Goal: Task Accomplishment & Management: Complete application form

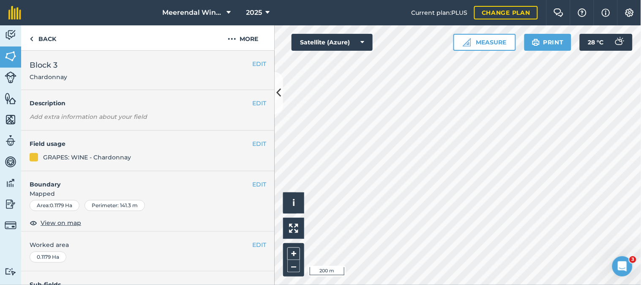
scroll to position [147, 0]
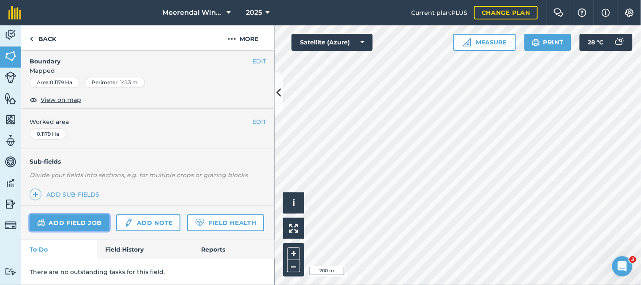
click at [75, 214] on link "Add field job" at bounding box center [70, 222] width 80 height 17
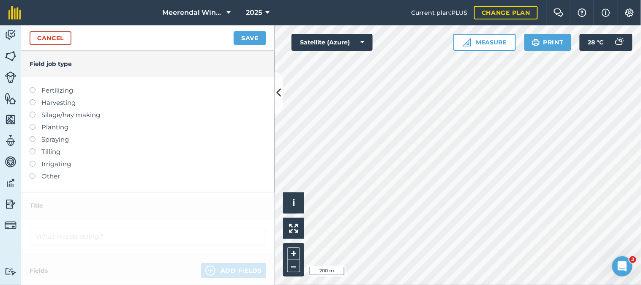
click at [33, 136] on label at bounding box center [36, 136] width 12 height 0
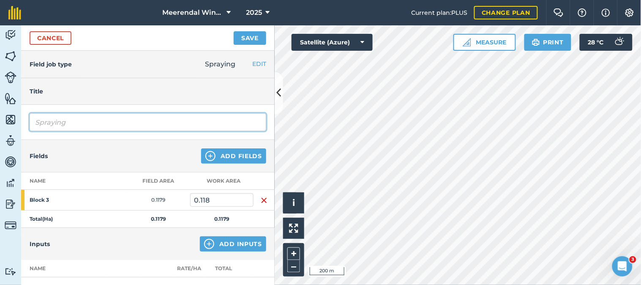
click at [64, 121] on input "Spraying" at bounding box center [148, 122] width 237 height 18
type input "S"
type input "Fungicide spray 2"
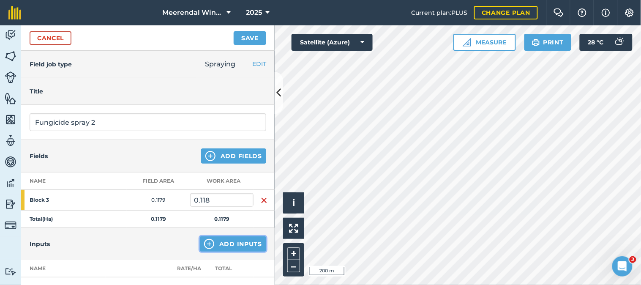
click at [224, 243] on button "Add Inputs" at bounding box center [233, 243] width 66 height 15
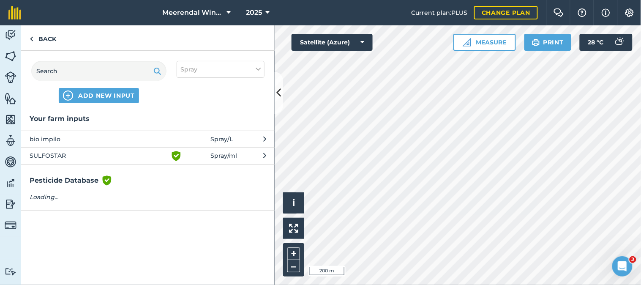
click at [77, 151] on span "SULFOSTAR" at bounding box center [99, 156] width 138 height 10
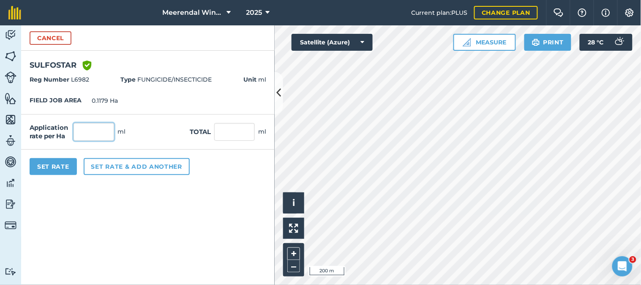
click at [90, 134] on input "text" at bounding box center [94, 132] width 41 height 18
type input "5,000"
type input "589.5"
click at [57, 165] on button "Set Rate" at bounding box center [53, 166] width 47 height 17
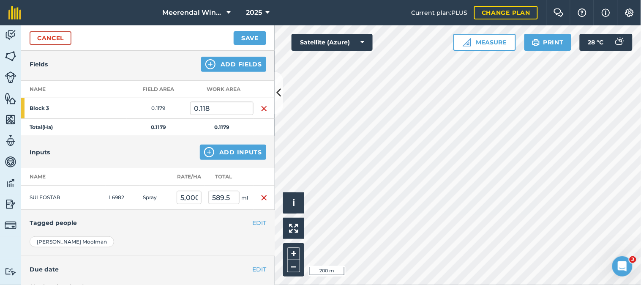
scroll to position [94, 0]
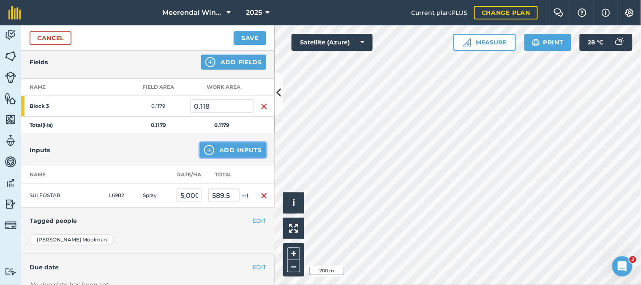
click at [235, 146] on button "Add Inputs" at bounding box center [233, 149] width 66 height 15
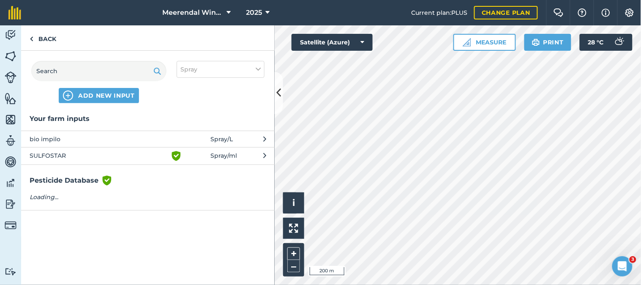
click at [58, 136] on span "bio impilo" at bounding box center [99, 138] width 138 height 9
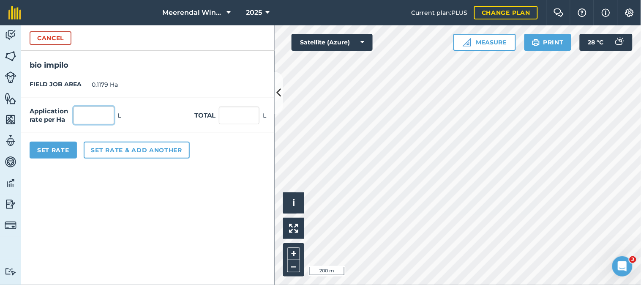
click at [107, 111] on input "text" at bounding box center [94, 115] width 41 height 18
type input "1"
type input "0.118"
click at [54, 149] on button "Set Rate" at bounding box center [53, 150] width 47 height 17
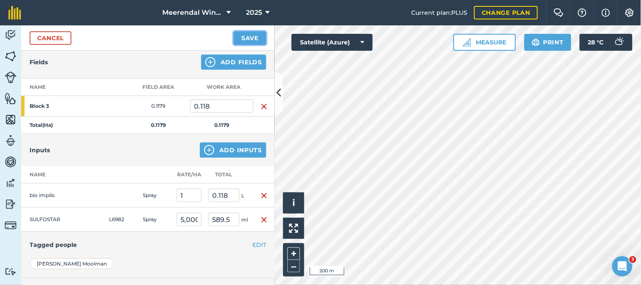
click at [250, 35] on button "Save" at bounding box center [250, 38] width 33 height 14
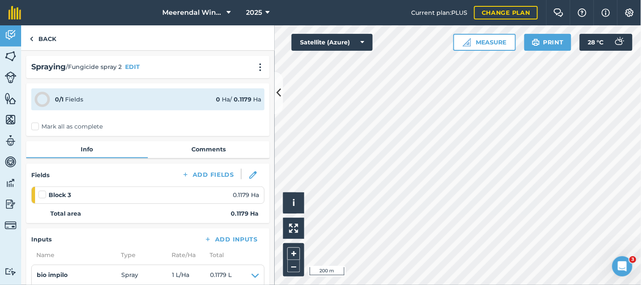
click at [42, 190] on label at bounding box center [43, 190] width 10 height 0
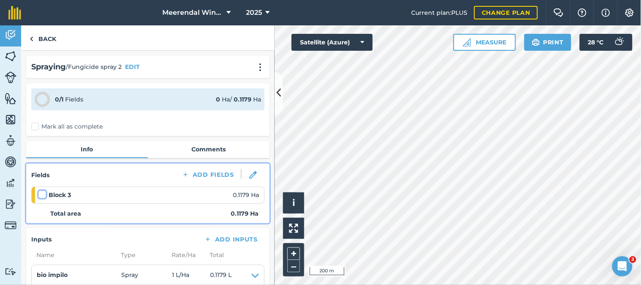
click at [42, 192] on input "checkbox" at bounding box center [40, 192] width 5 height 5
checkbox input "false"
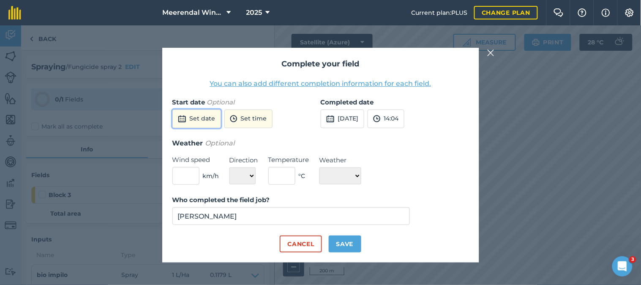
click at [207, 119] on button "Set date" at bounding box center [196, 118] width 49 height 19
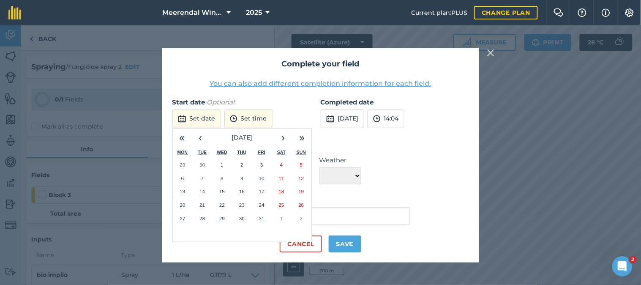
click at [241, 176] on abbr "9" at bounding box center [241, 177] width 3 height 5
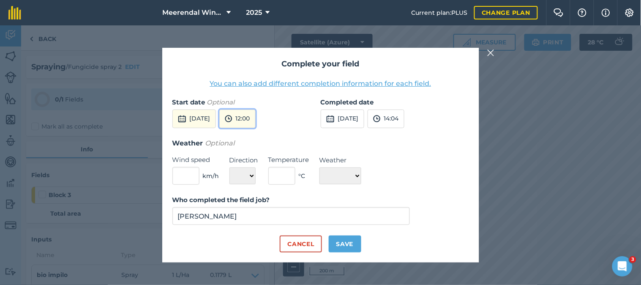
click at [256, 116] on button "12:00" at bounding box center [237, 118] width 36 height 19
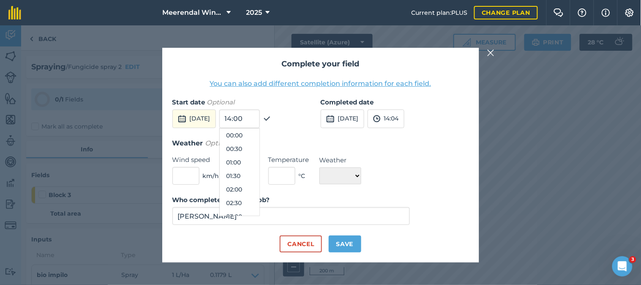
scroll to position [284, 0]
click at [252, 135] on button "10:30" at bounding box center [240, 135] width 40 height 14
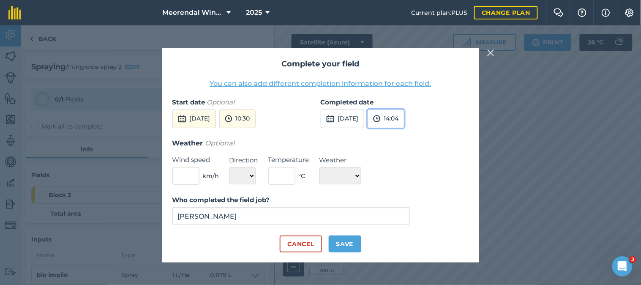
click at [404, 118] on button "14:04" at bounding box center [386, 118] width 37 height 19
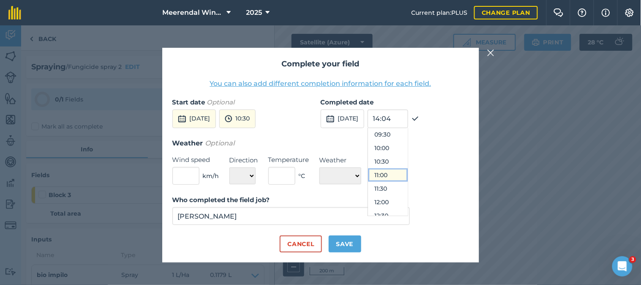
click at [402, 172] on ul "00:00 00:30 01:00 01:30 02:00 02:30 03:00 03:30 04:00 04:30 05:00 05:30 06:00 0…" at bounding box center [388, 172] width 41 height 88
click at [403, 172] on button "11:00" at bounding box center [388, 175] width 40 height 14
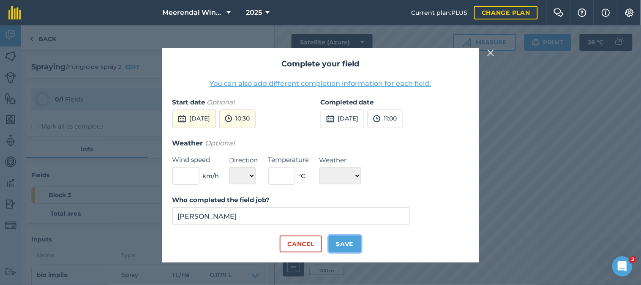
click at [346, 244] on button "Save" at bounding box center [345, 243] width 33 height 17
checkbox input "true"
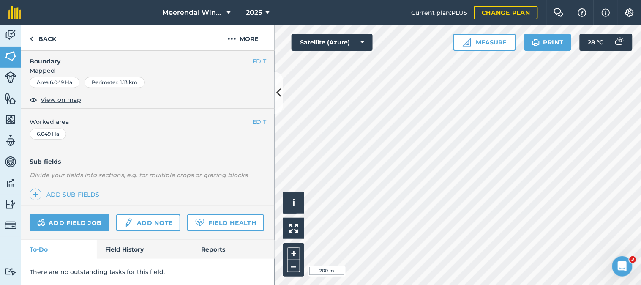
scroll to position [147, 0]
click at [81, 214] on link "Add field job" at bounding box center [70, 222] width 80 height 17
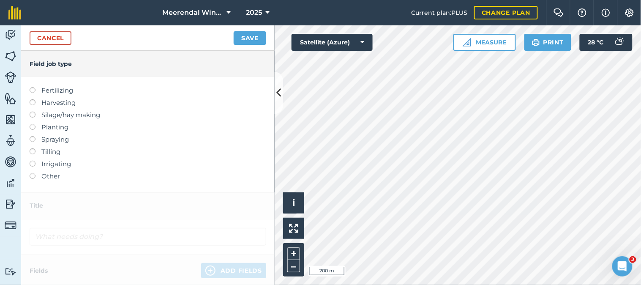
click at [32, 136] on label at bounding box center [36, 136] width 12 height 0
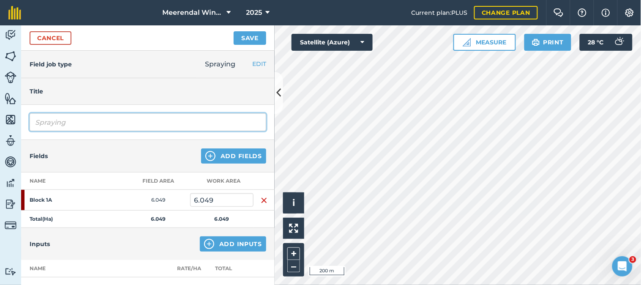
click at [77, 126] on input "Spraying" at bounding box center [148, 122] width 237 height 18
type input "S"
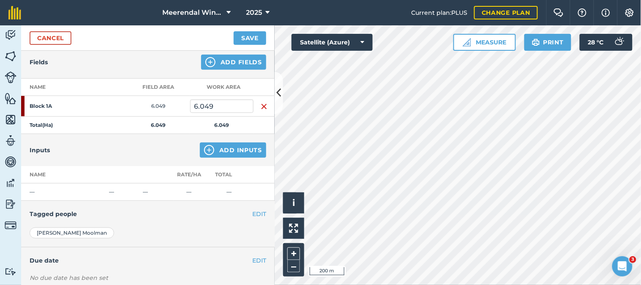
scroll to position [47, 0]
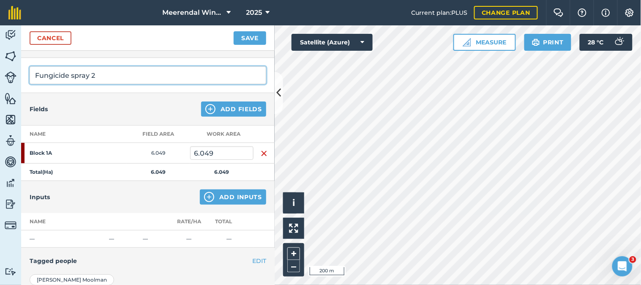
type input "Fungicide spray 2"
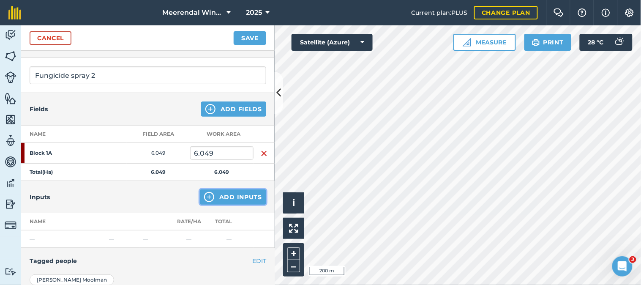
click at [223, 195] on button "Add Inputs" at bounding box center [233, 196] width 66 height 15
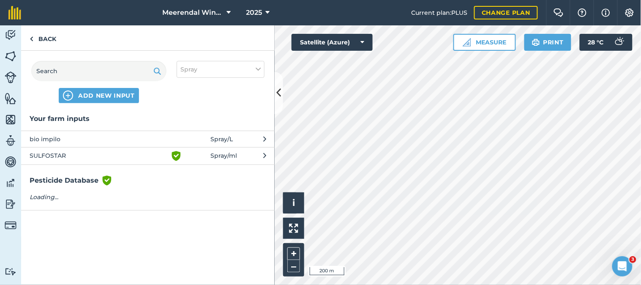
click at [62, 154] on span "SULFOSTAR" at bounding box center [99, 156] width 138 height 10
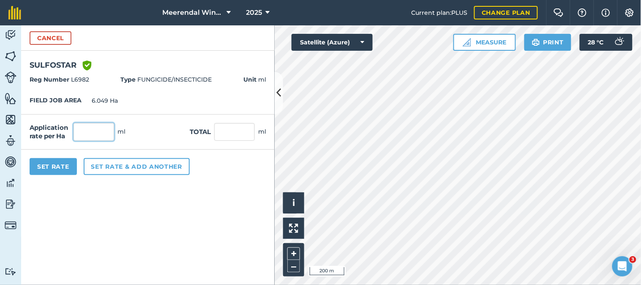
click at [96, 134] on input "text" at bounding box center [94, 132] width 41 height 18
type input "5,000"
type input "30,245"
click at [55, 164] on button "Set Rate" at bounding box center [53, 166] width 47 height 17
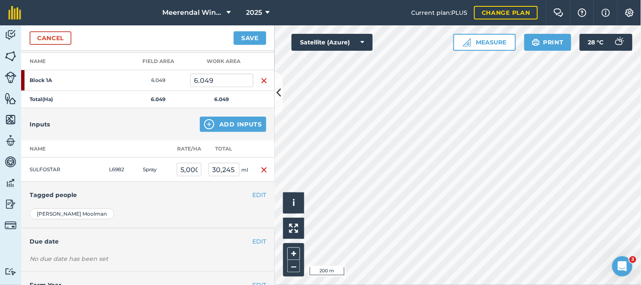
scroll to position [141, 0]
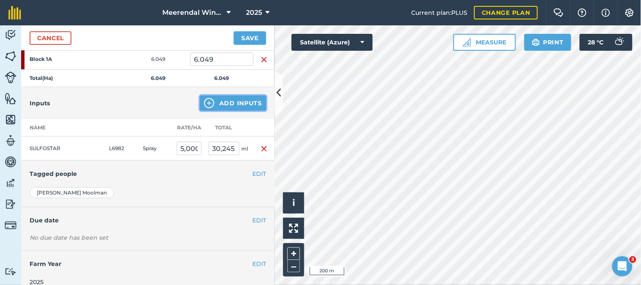
click at [229, 100] on button "Add Inputs" at bounding box center [233, 103] width 66 height 15
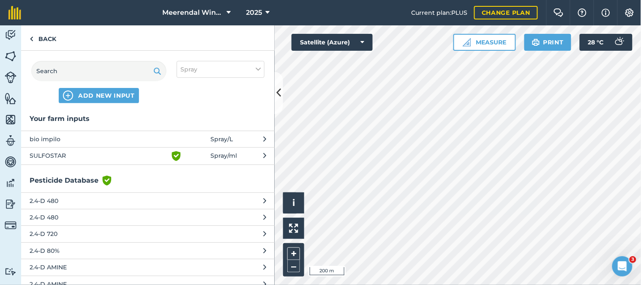
click at [51, 138] on span "bio impilo" at bounding box center [99, 138] width 138 height 9
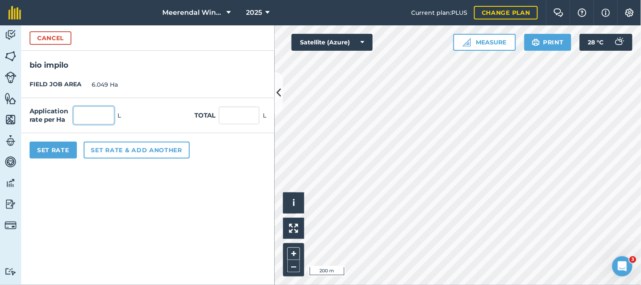
click at [94, 115] on input "text" at bounding box center [94, 115] width 41 height 18
type input "1"
type input "6.049"
click at [59, 147] on button "Set Rate" at bounding box center [53, 150] width 47 height 17
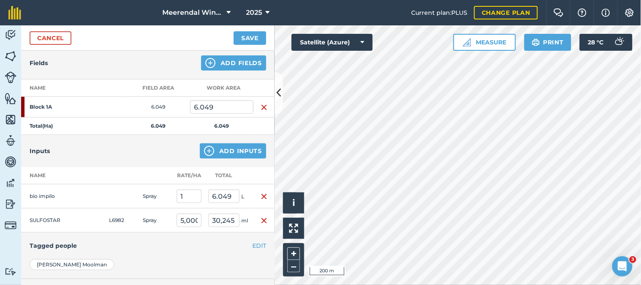
scroll to position [47, 0]
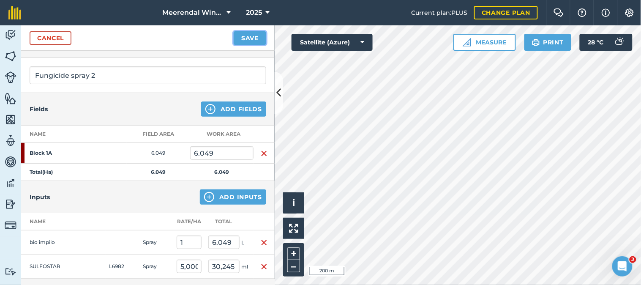
click at [255, 36] on button "Save" at bounding box center [250, 38] width 33 height 14
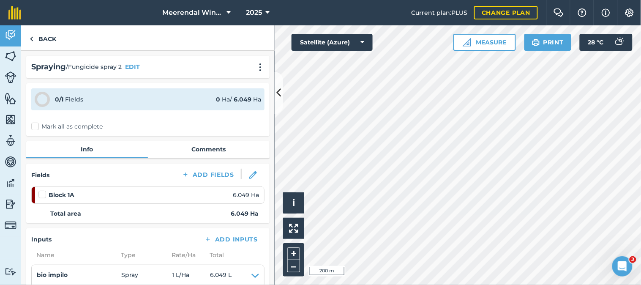
click at [43, 190] on label at bounding box center [43, 190] width 10 height 0
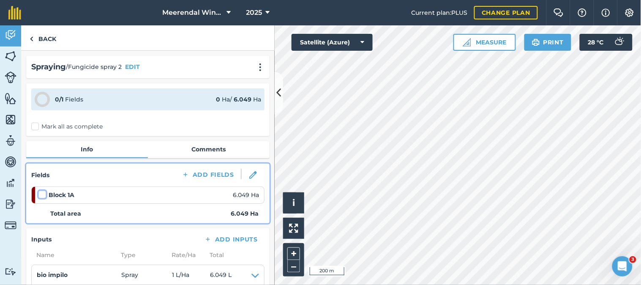
click at [43, 192] on input "checkbox" at bounding box center [40, 192] width 5 height 5
checkbox input "false"
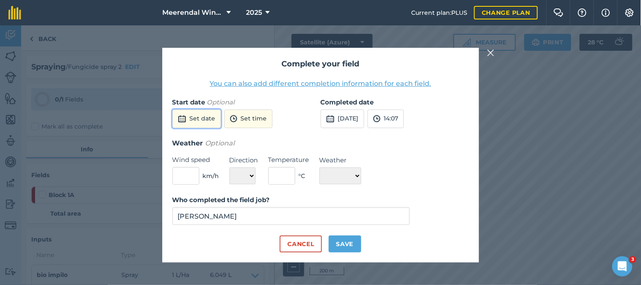
click at [197, 116] on button "Set date" at bounding box center [196, 118] width 49 height 19
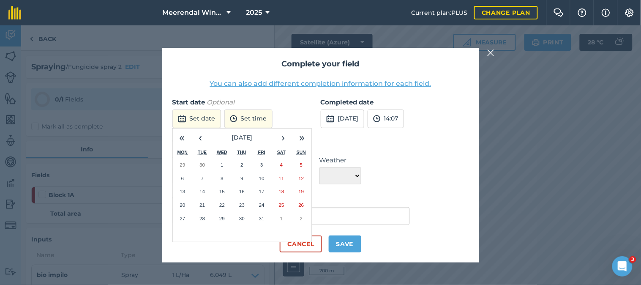
click at [241, 175] on button "9" at bounding box center [242, 179] width 20 height 14
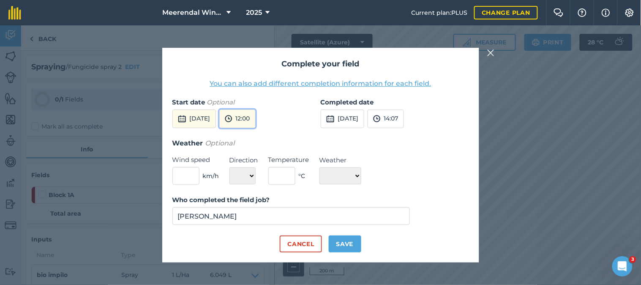
click at [256, 113] on button "12:00" at bounding box center [237, 118] width 36 height 19
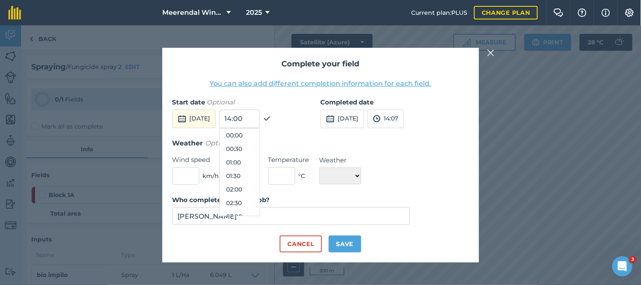
scroll to position [284, 0]
click at [247, 148] on button "11:00" at bounding box center [240, 149] width 40 height 14
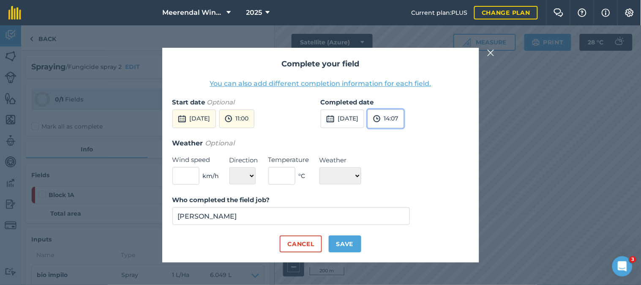
click at [399, 117] on button "14:07" at bounding box center [386, 118] width 36 height 19
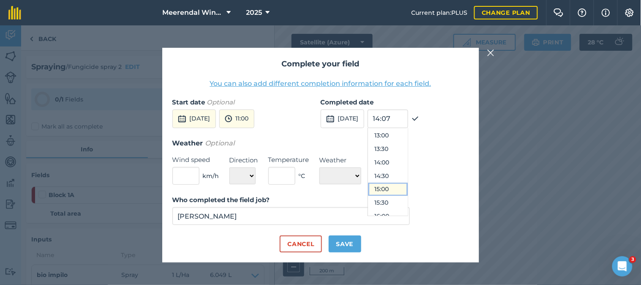
click at [406, 186] on button "15:00" at bounding box center [388, 190] width 40 height 14
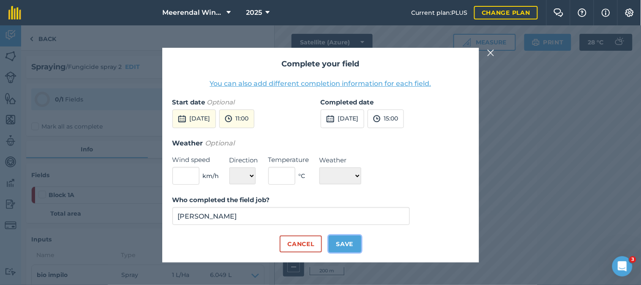
click at [349, 242] on button "Save" at bounding box center [345, 243] width 33 height 17
checkbox input "true"
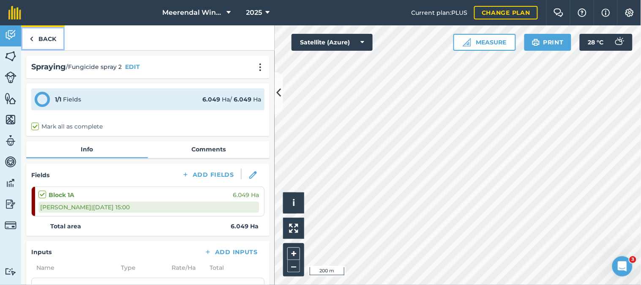
click at [43, 39] on link "Back" at bounding box center [43, 37] width 44 height 25
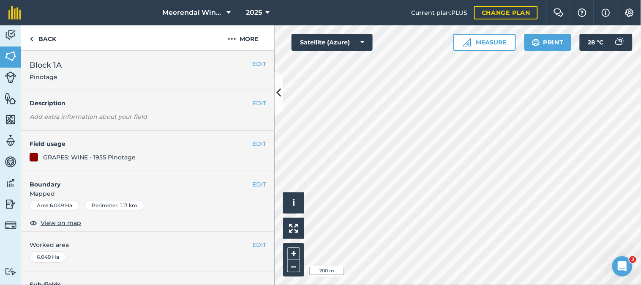
scroll to position [147, 0]
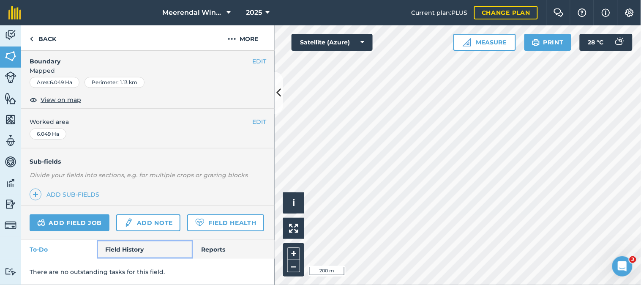
click at [129, 250] on link "Field History" at bounding box center [145, 249] width 96 height 19
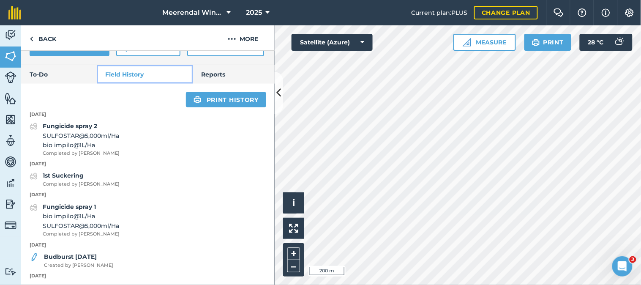
scroll to position [328, 0]
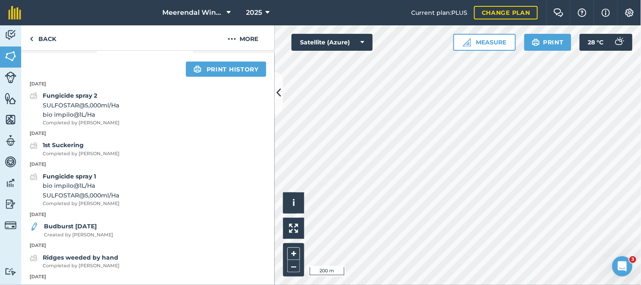
scroll to position [147, 0]
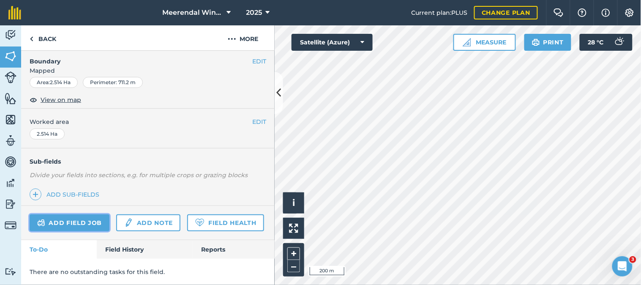
click at [83, 214] on link "Add field job" at bounding box center [70, 222] width 80 height 17
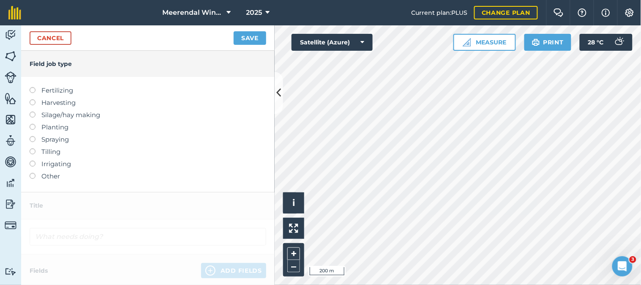
click at [31, 173] on label at bounding box center [36, 173] width 12 height 0
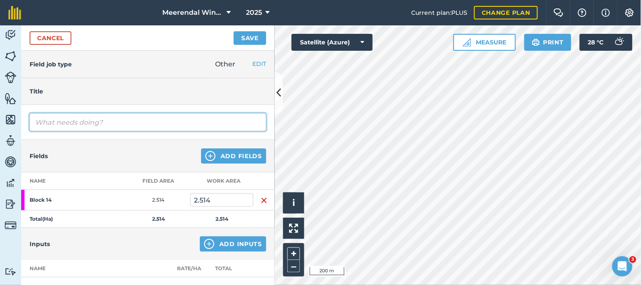
click at [57, 121] on input "text" at bounding box center [148, 122] width 237 height 18
type input "1st suckering"
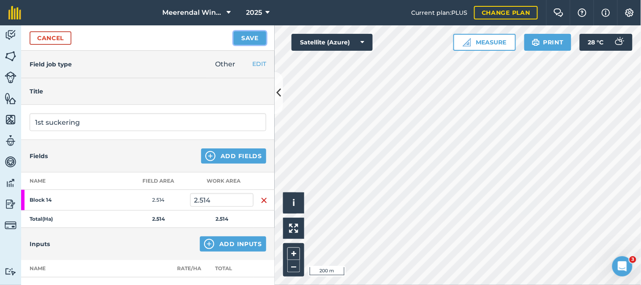
click at [253, 38] on button "Save" at bounding box center [250, 38] width 33 height 14
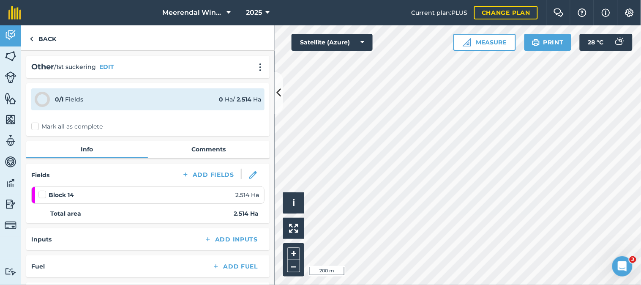
click at [41, 190] on label at bounding box center [43, 190] width 10 height 0
click at [41, 194] on input "checkbox" at bounding box center [40, 192] width 5 height 5
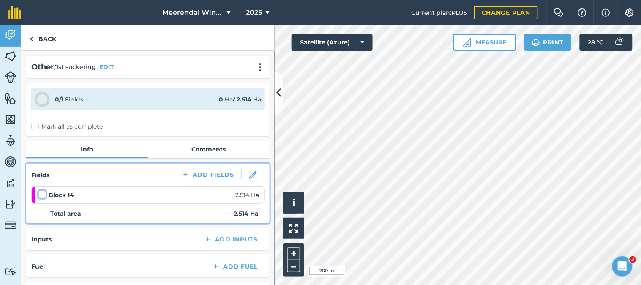
checkbox input "false"
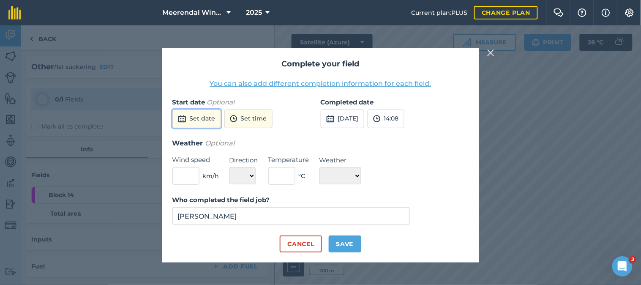
click at [208, 119] on button "Set date" at bounding box center [196, 118] width 49 height 19
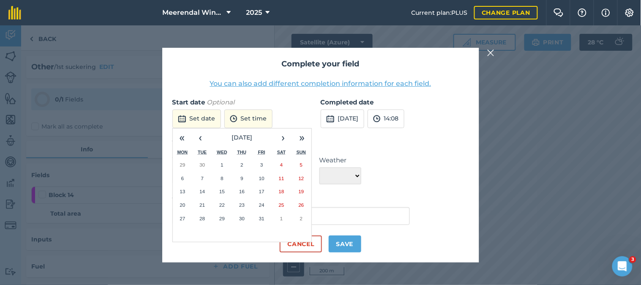
click at [242, 176] on abbr "9" at bounding box center [241, 177] width 3 height 5
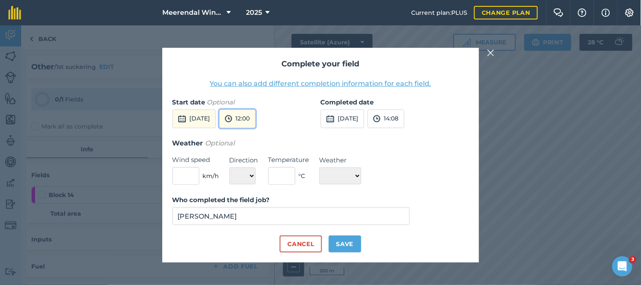
click at [256, 117] on button "12:00" at bounding box center [237, 118] width 36 height 19
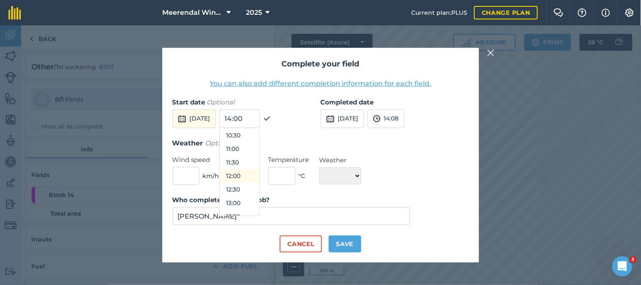
scroll to position [237, 0]
click at [254, 143] on button "09:00" at bounding box center [240, 142] width 40 height 14
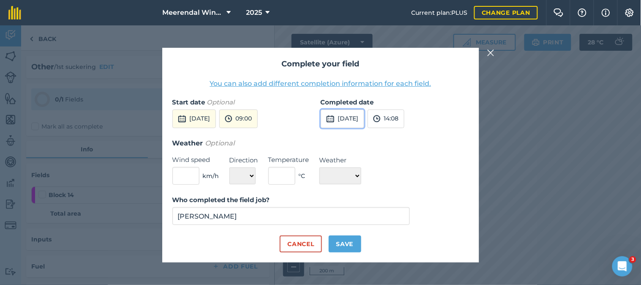
click at [360, 118] on button "[DATE]" at bounding box center [343, 118] width 44 height 19
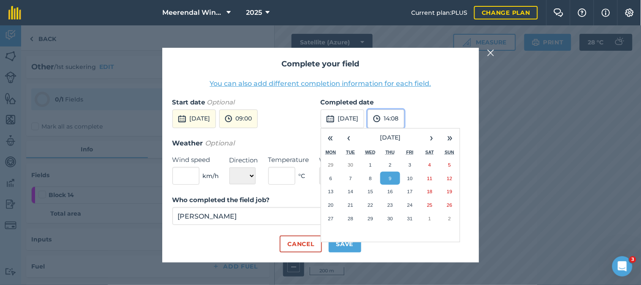
click at [404, 117] on button "14:08" at bounding box center [386, 118] width 37 height 19
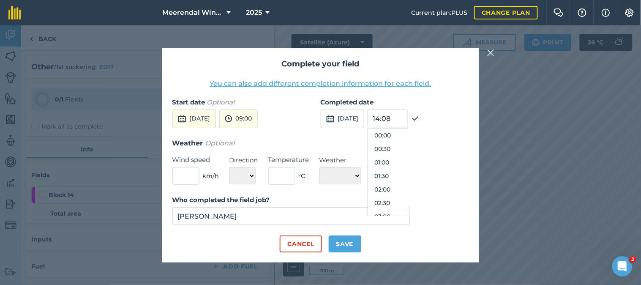
scroll to position [352, 0]
click at [401, 201] on button "15:30" at bounding box center [388, 203] width 40 height 14
click at [340, 243] on button "Save" at bounding box center [345, 243] width 33 height 17
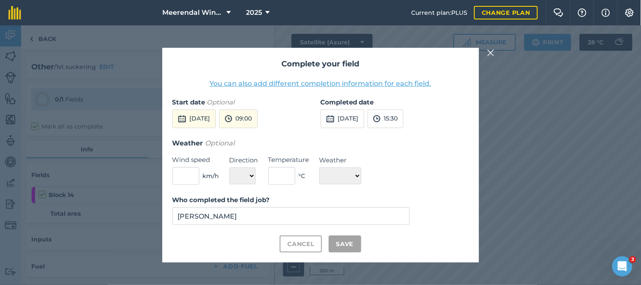
checkbox input "true"
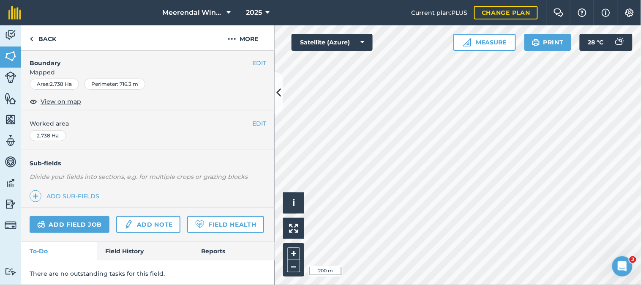
scroll to position [147, 0]
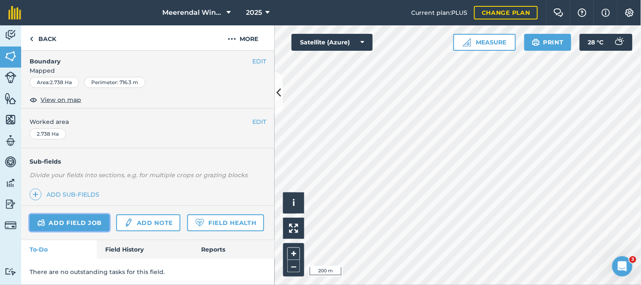
click at [79, 214] on link "Add field job" at bounding box center [70, 222] width 80 height 17
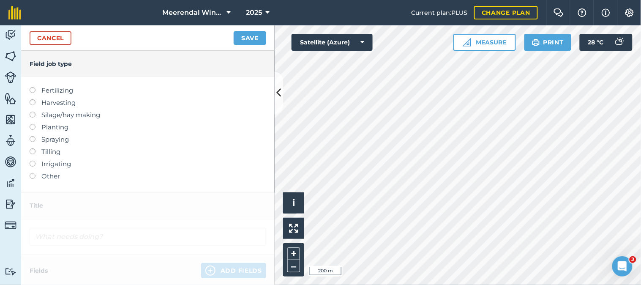
click at [31, 173] on label at bounding box center [36, 173] width 12 height 0
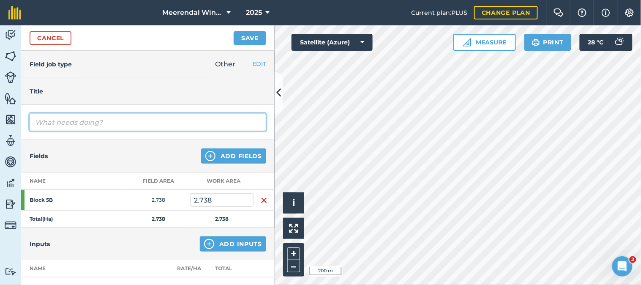
click at [101, 117] on input "text" at bounding box center [148, 122] width 237 height 18
click at [51, 123] on input "Maunual weeding ridges by contractor" at bounding box center [148, 122] width 237 height 18
type input "Manual weeding ridges by contractor"
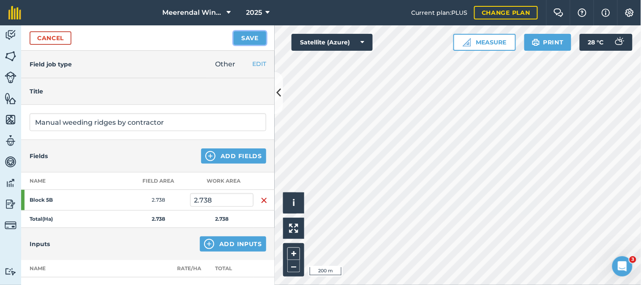
click at [254, 37] on button "Save" at bounding box center [250, 38] width 33 height 14
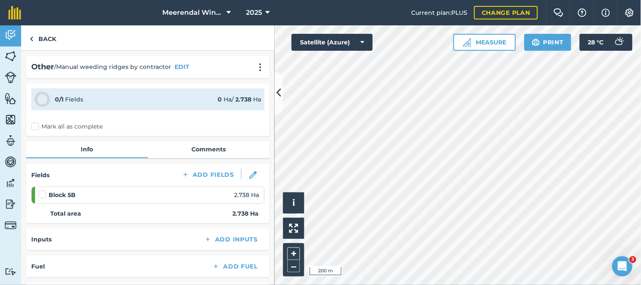
click at [41, 190] on label at bounding box center [43, 190] width 10 height 0
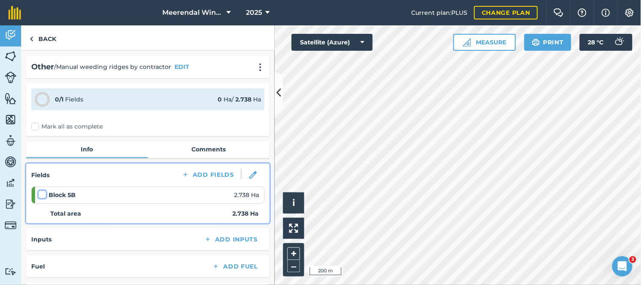
click at [41, 193] on input "checkbox" at bounding box center [40, 192] width 5 height 5
checkbox input "false"
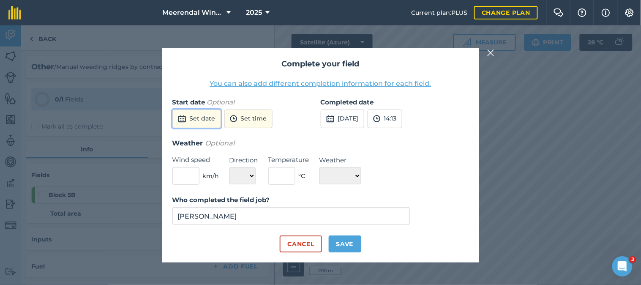
click at [201, 115] on button "Set date" at bounding box center [196, 118] width 49 height 19
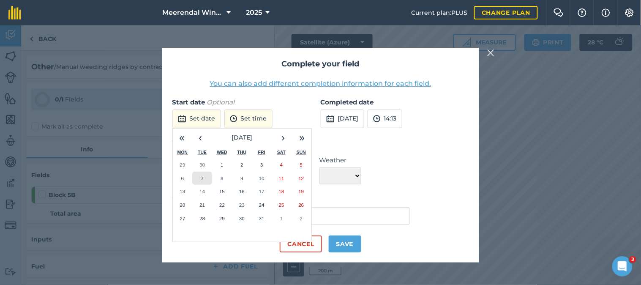
click at [204, 175] on button "7" at bounding box center [202, 179] width 20 height 14
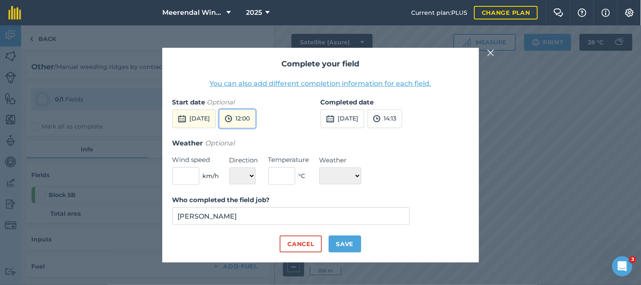
click at [254, 117] on button "12:00" at bounding box center [237, 118] width 36 height 19
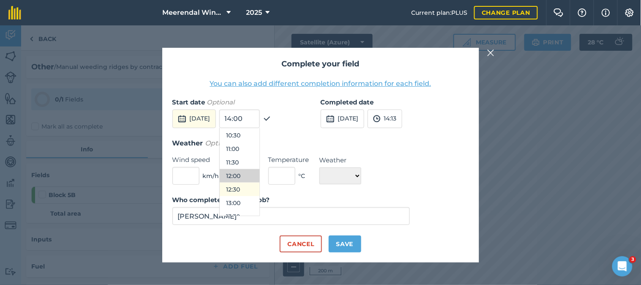
scroll to position [331, 0]
click at [255, 169] on button "13:30" at bounding box center [240, 170] width 40 height 14
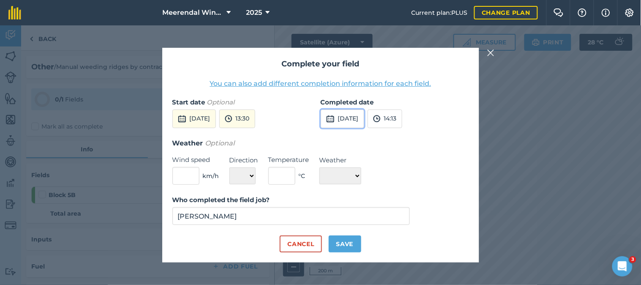
click at [357, 115] on button "[DATE]" at bounding box center [343, 118] width 44 height 19
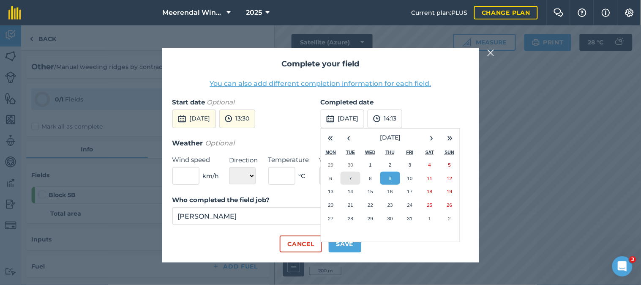
click at [351, 175] on button "7" at bounding box center [351, 179] width 20 height 14
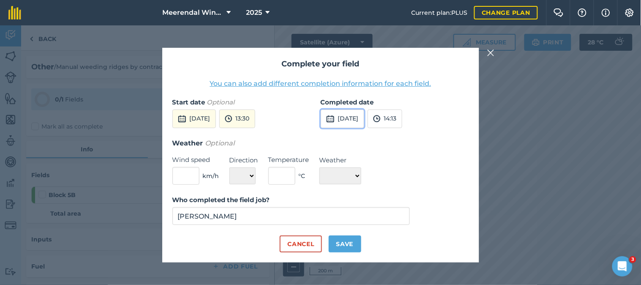
click at [355, 117] on button "[DATE]" at bounding box center [343, 118] width 44 height 19
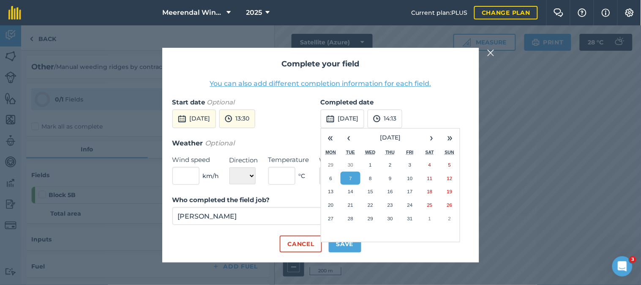
click at [389, 175] on button "9" at bounding box center [390, 179] width 20 height 14
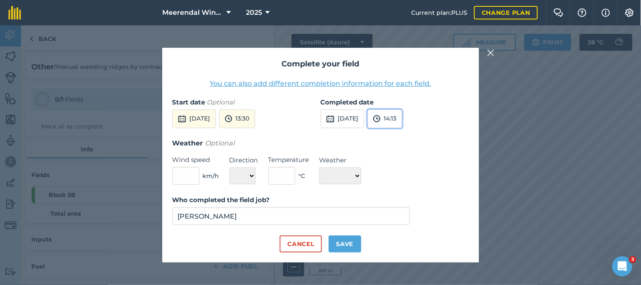
click at [402, 117] on button "14:13" at bounding box center [385, 118] width 35 height 19
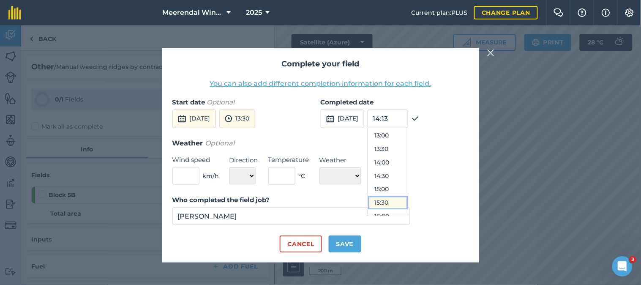
click at [400, 203] on button "15:30" at bounding box center [388, 203] width 40 height 14
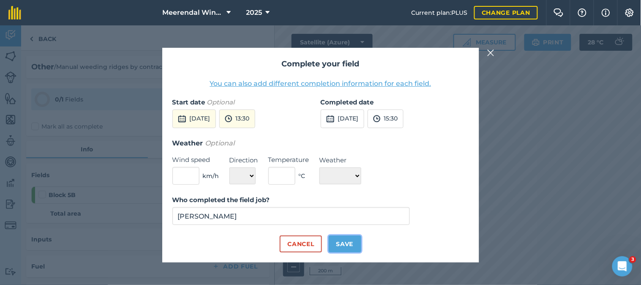
click at [343, 242] on button "Save" at bounding box center [345, 243] width 33 height 17
checkbox input "true"
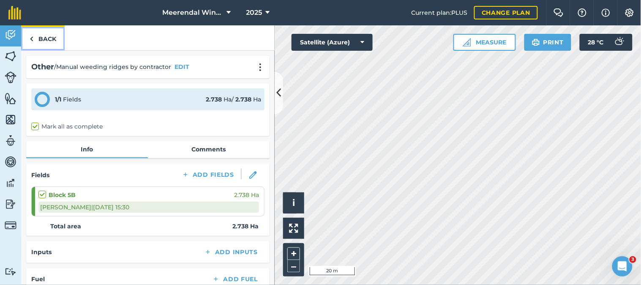
click at [48, 36] on link "Back" at bounding box center [43, 37] width 44 height 25
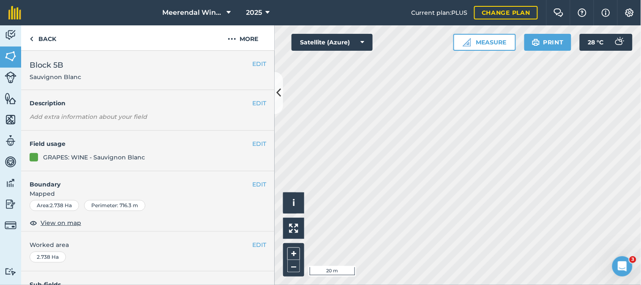
scroll to position [147, 0]
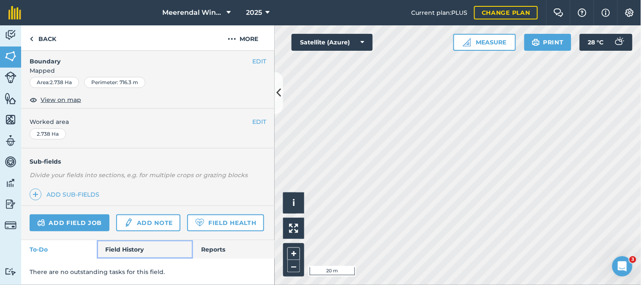
click at [128, 247] on link "Field History" at bounding box center [145, 249] width 96 height 19
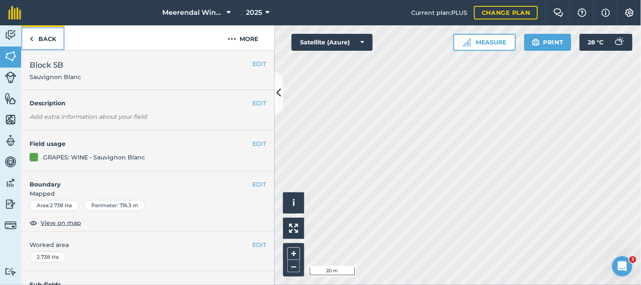
click at [48, 35] on link "Back" at bounding box center [43, 37] width 44 height 25
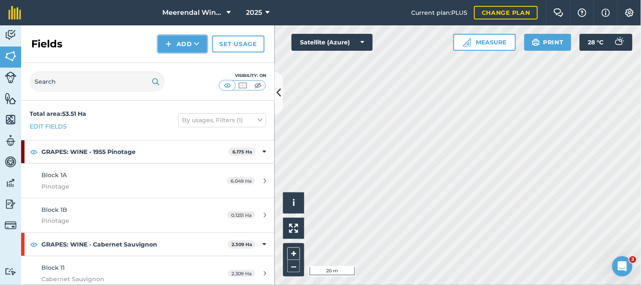
click at [194, 41] on button "Add" at bounding box center [182, 43] width 49 height 17
click at [186, 62] on link "Draw" at bounding box center [182, 63] width 46 height 19
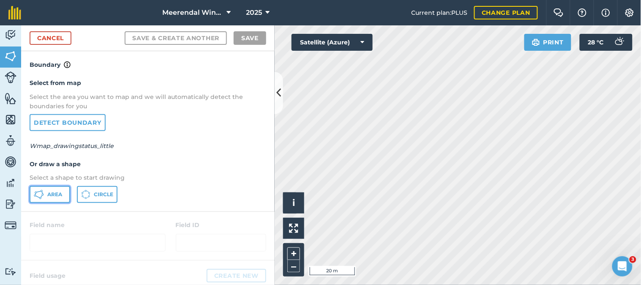
click at [57, 192] on span "Area" at bounding box center [54, 194] width 15 height 7
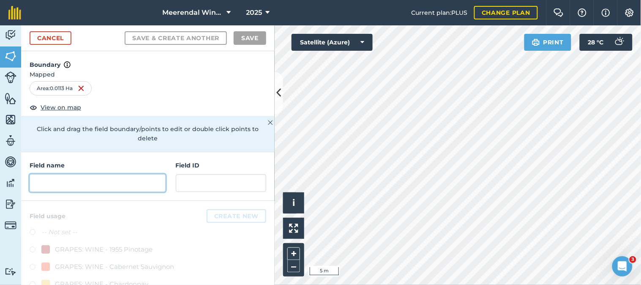
click at [72, 182] on input "text" at bounding box center [98, 183] width 136 height 18
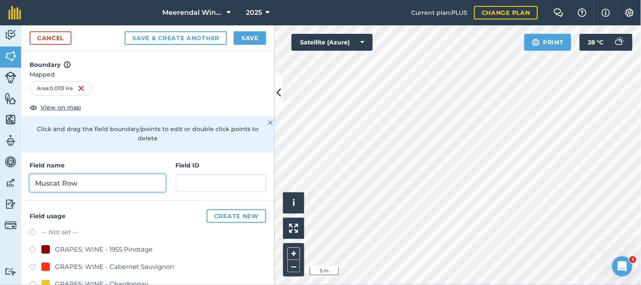
type input "Muscat Row"
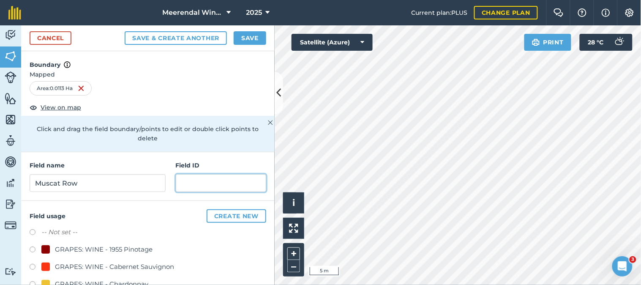
click at [202, 183] on input "text" at bounding box center [221, 183] width 90 height 18
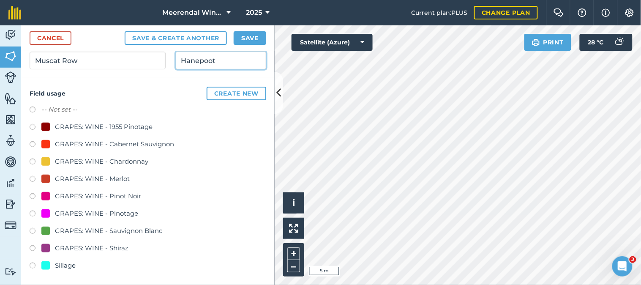
scroll to position [75, 0]
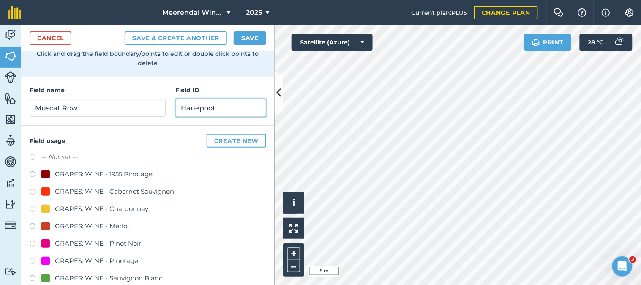
type input "Hanepoot"
click at [227, 137] on button "Create new" at bounding box center [237, 141] width 60 height 14
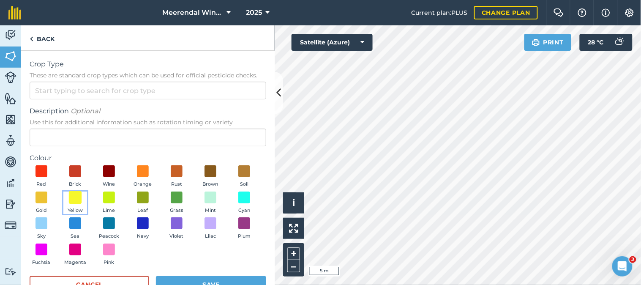
click at [82, 195] on span at bounding box center [75, 197] width 13 height 13
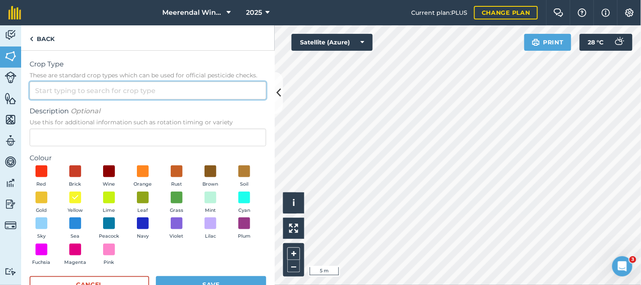
click at [61, 89] on input "Crop Type These are standard crop types which can be used for official pesticid…" at bounding box center [148, 91] width 237 height 18
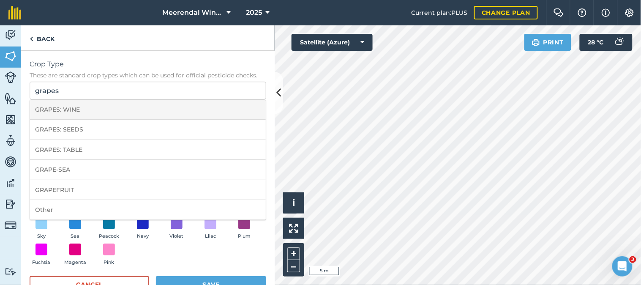
click at [73, 113] on li "GRAPES: WINE" at bounding box center [148, 110] width 236 height 20
type input "GRAPES: WINE"
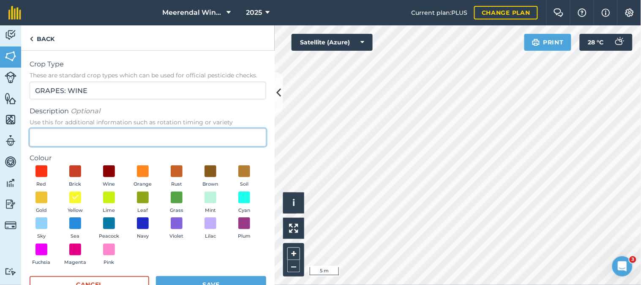
click at [138, 135] on input "Description Optional Use this for additional information such as rotation timin…" at bounding box center [148, 137] width 237 height 18
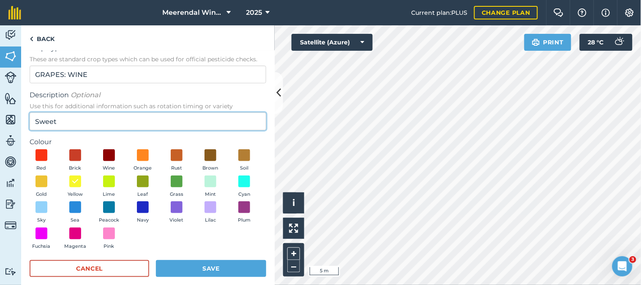
scroll to position [24, 0]
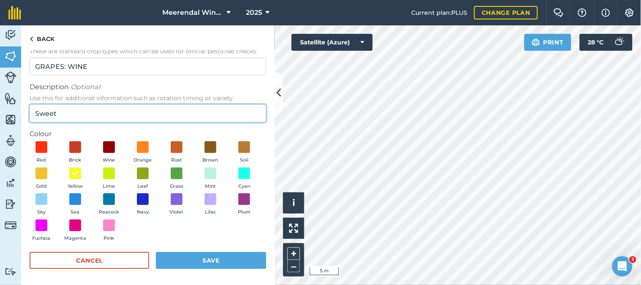
type input "Sweet"
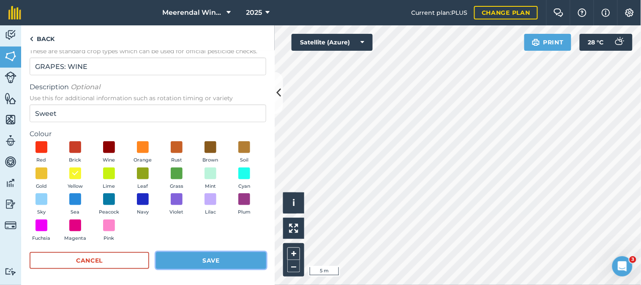
click at [220, 259] on button "Save" at bounding box center [211, 260] width 110 height 17
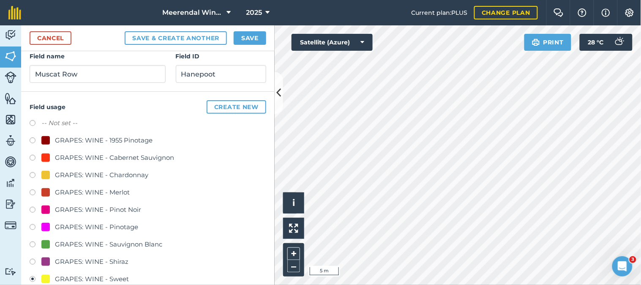
scroll to position [92, 0]
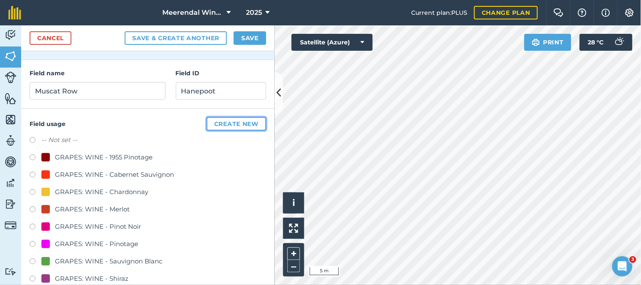
click at [241, 120] on button "Create new" at bounding box center [237, 124] width 60 height 14
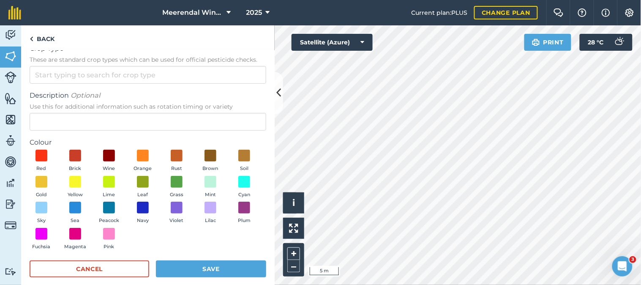
scroll to position [24, 0]
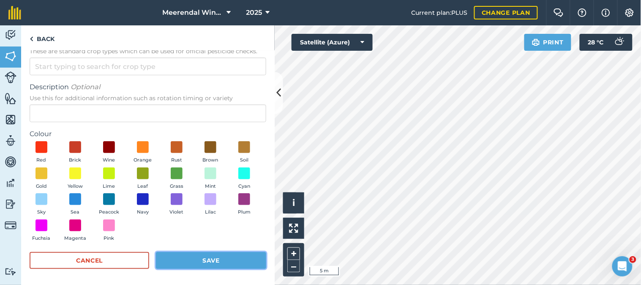
click at [216, 259] on button "Save" at bounding box center [211, 260] width 110 height 17
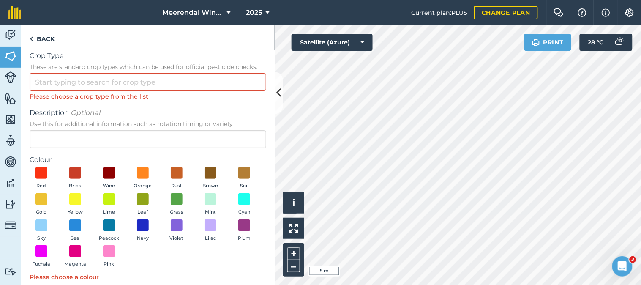
scroll to position [0, 0]
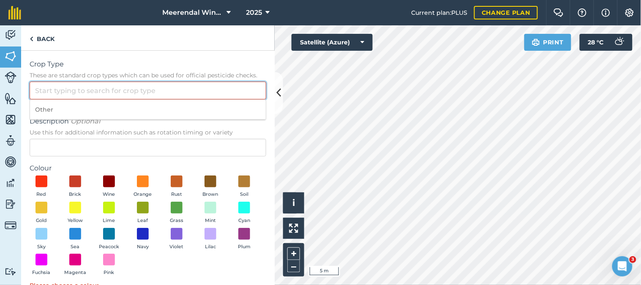
click at [103, 89] on input "Crop Type These are standard crop types which can be used for official pesticid…" at bounding box center [148, 91] width 237 height 18
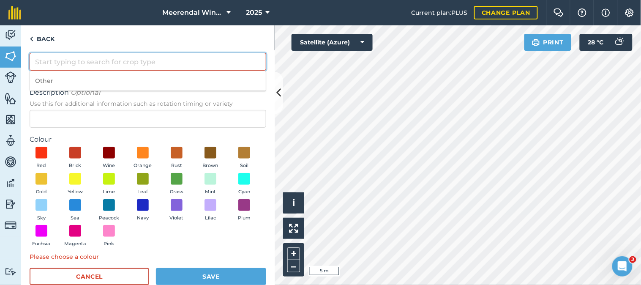
scroll to position [45, 0]
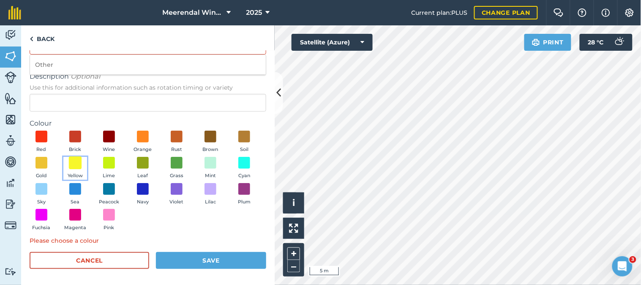
click at [82, 161] on span at bounding box center [75, 162] width 13 height 13
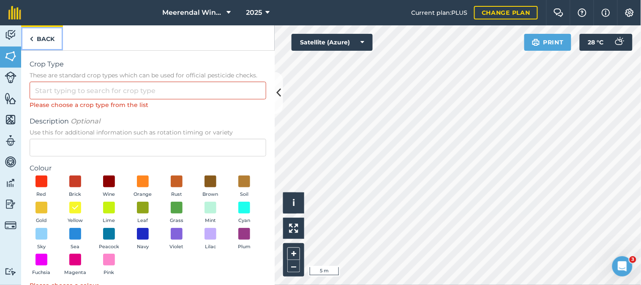
click at [43, 38] on link "Back" at bounding box center [42, 37] width 42 height 25
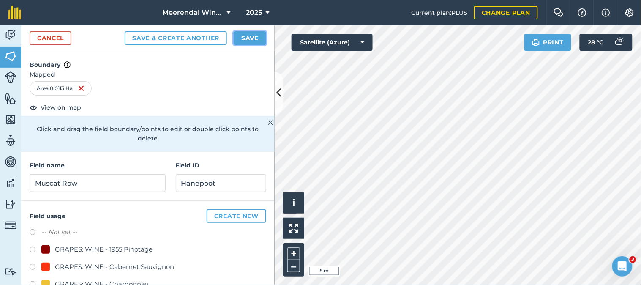
click at [251, 35] on button "Save" at bounding box center [250, 38] width 33 height 14
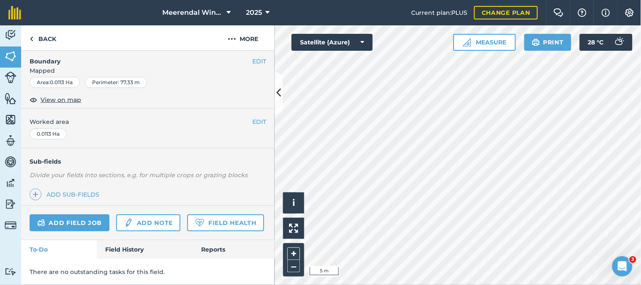
scroll to position [147, 0]
click at [79, 214] on link "Add field job" at bounding box center [70, 222] width 80 height 17
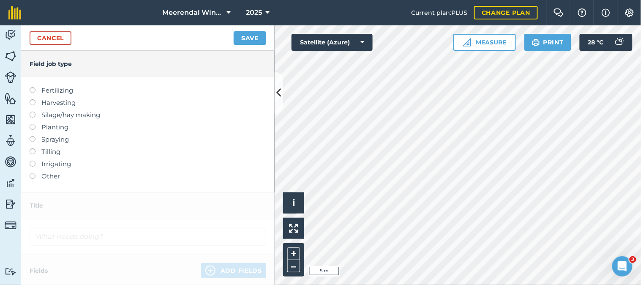
click at [32, 173] on label at bounding box center [36, 173] width 12 height 0
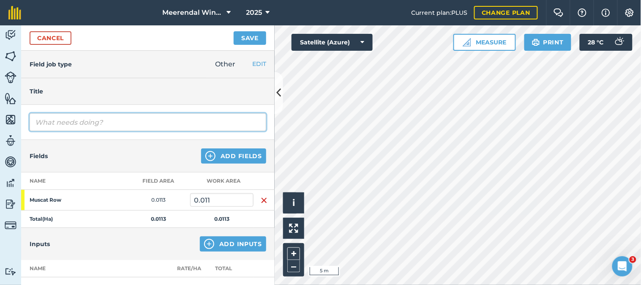
click at [67, 123] on input "text" at bounding box center [148, 122] width 237 height 18
type input "Final Pruning"
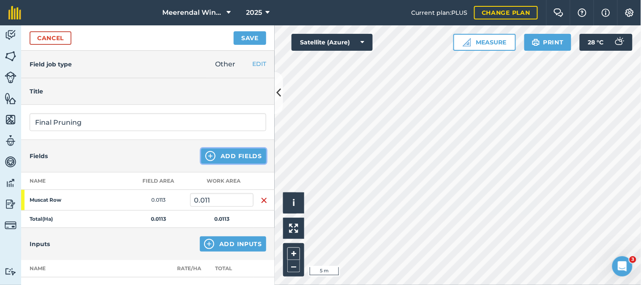
click at [235, 153] on button "Add Fields" at bounding box center [233, 155] width 65 height 15
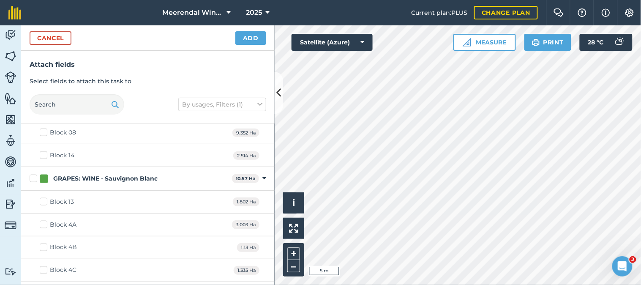
scroll to position [423, 0]
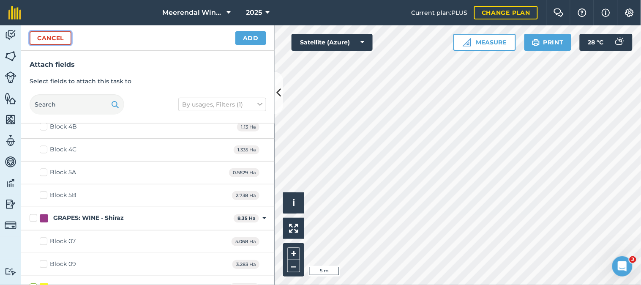
click at [52, 37] on button "Cancel" at bounding box center [51, 38] width 42 height 14
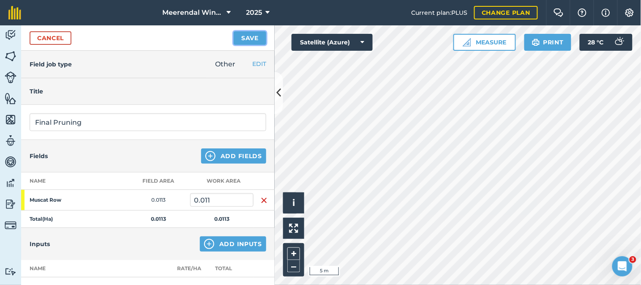
click at [254, 35] on button "Save" at bounding box center [250, 38] width 33 height 14
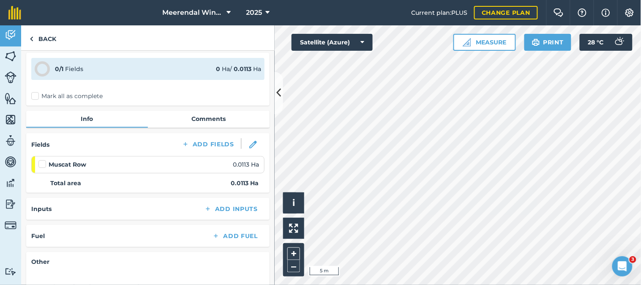
scroll to position [47, 0]
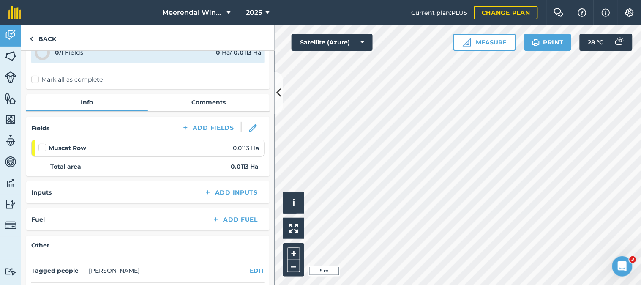
click at [41, 143] on label at bounding box center [43, 143] width 10 height 0
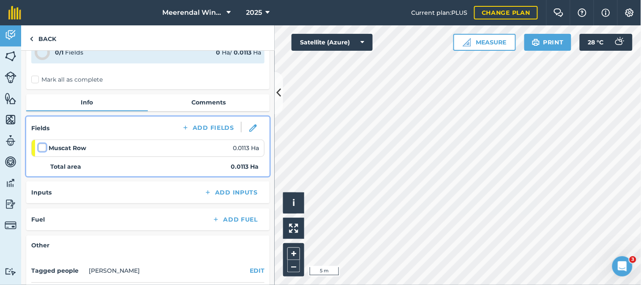
click at [41, 145] on input "checkbox" at bounding box center [40, 145] width 5 height 5
checkbox input "false"
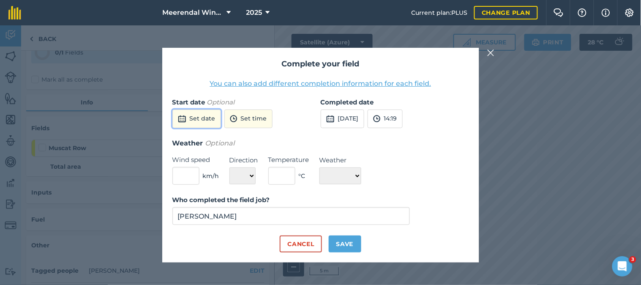
click at [201, 116] on button "Set date" at bounding box center [196, 118] width 49 height 19
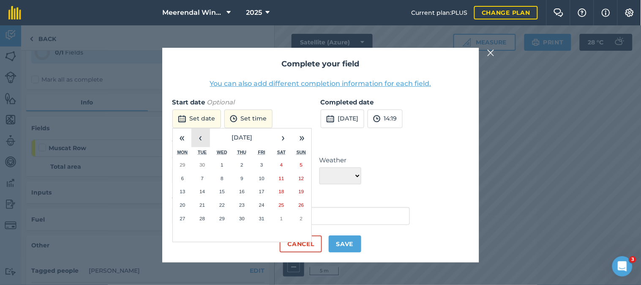
click at [201, 138] on button "‹" at bounding box center [200, 137] width 19 height 19
click at [203, 188] on abbr "16" at bounding box center [201, 190] width 5 height 5
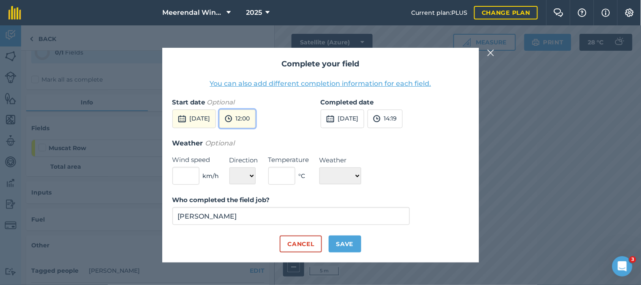
click at [256, 117] on button "12:00" at bounding box center [237, 118] width 36 height 19
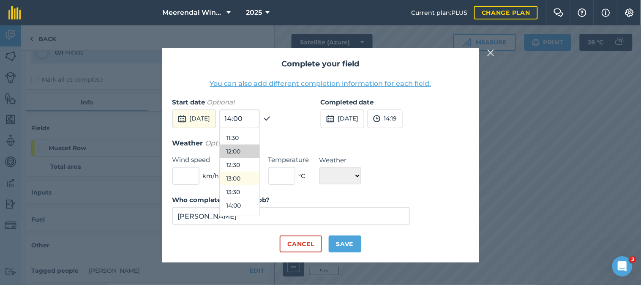
scroll to position [331, 0]
click at [256, 183] on button "14:00" at bounding box center [240, 183] width 40 height 14
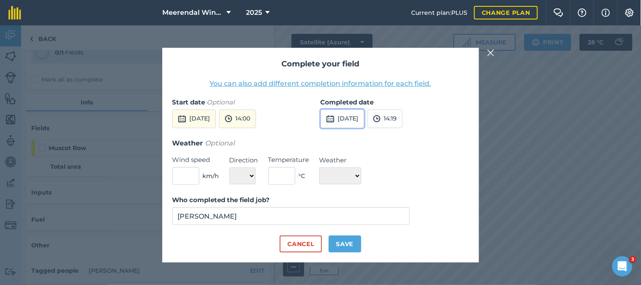
click at [358, 120] on button "[DATE]" at bounding box center [343, 118] width 44 height 19
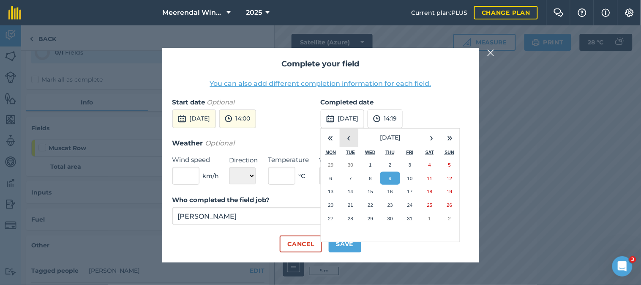
click at [349, 137] on button "‹" at bounding box center [349, 137] width 19 height 19
click at [352, 189] on abbr "16" at bounding box center [350, 190] width 5 height 5
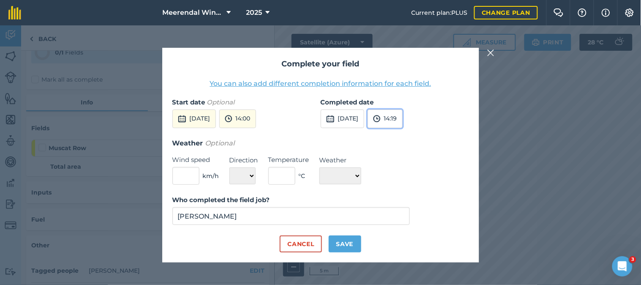
click at [403, 117] on button "14:19" at bounding box center [385, 118] width 35 height 19
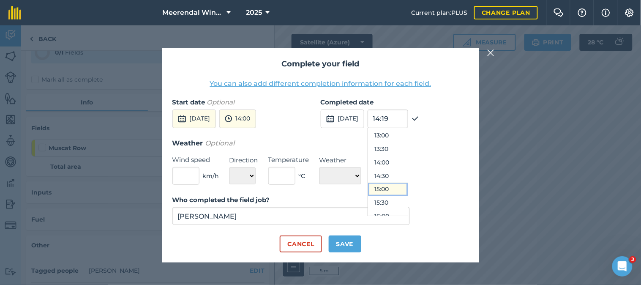
click at [407, 188] on button "15:00" at bounding box center [388, 190] width 40 height 14
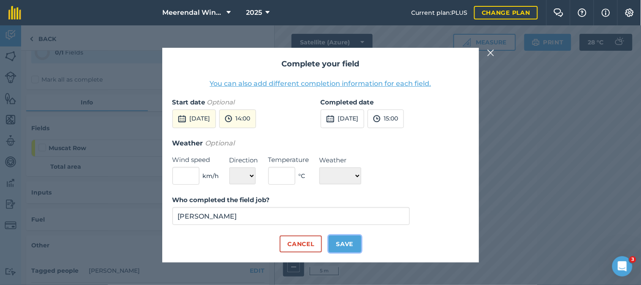
click at [347, 243] on button "Save" at bounding box center [345, 243] width 33 height 17
checkbox input "true"
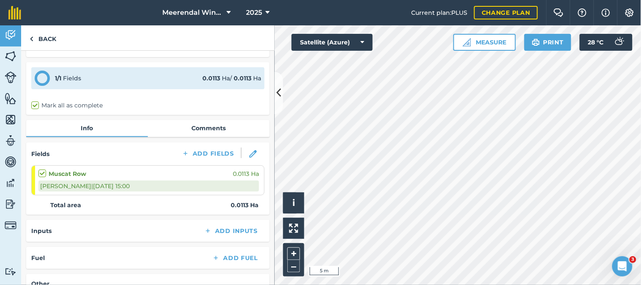
scroll to position [0, 0]
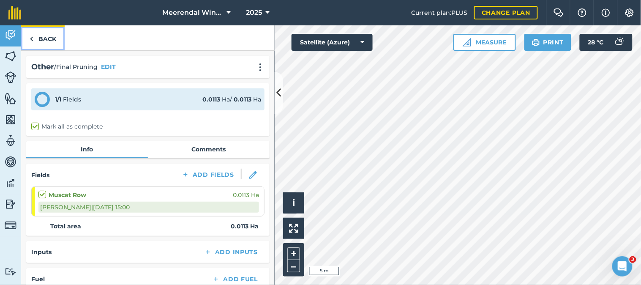
click at [46, 33] on link "Back" at bounding box center [43, 37] width 44 height 25
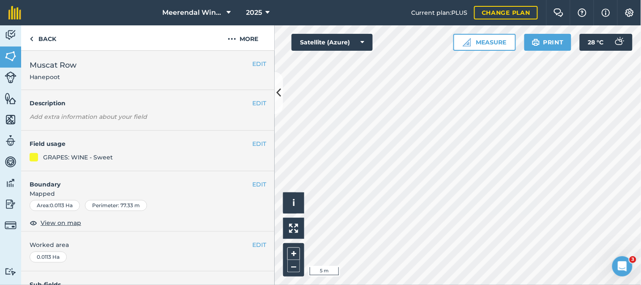
scroll to position [147, 0]
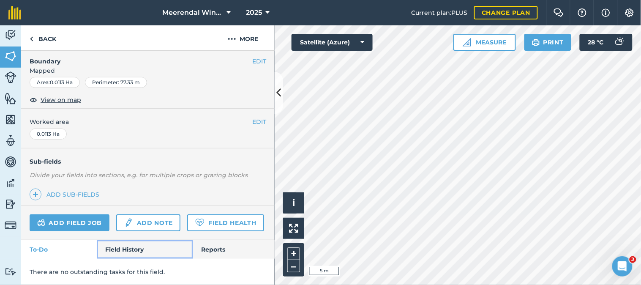
click at [123, 248] on link "Field History" at bounding box center [145, 249] width 96 height 19
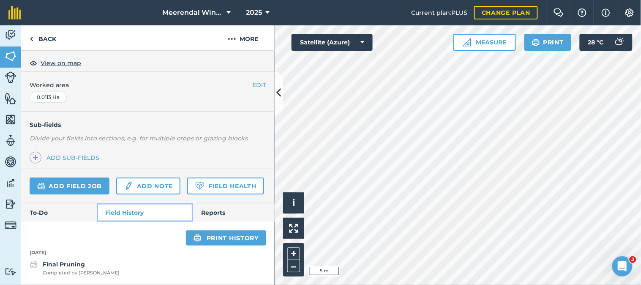
scroll to position [183, 0]
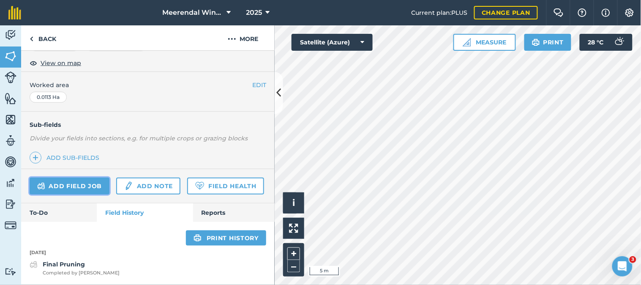
click at [68, 177] on link "Add field job" at bounding box center [70, 185] width 80 height 17
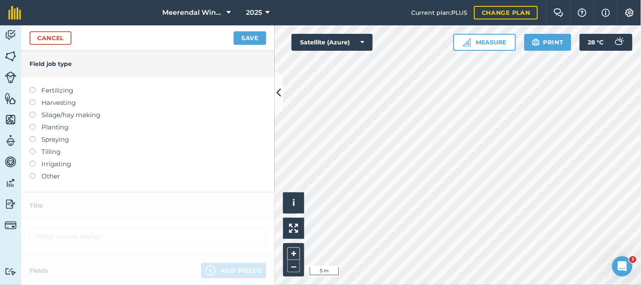
click at [34, 173] on label at bounding box center [36, 173] width 12 height 0
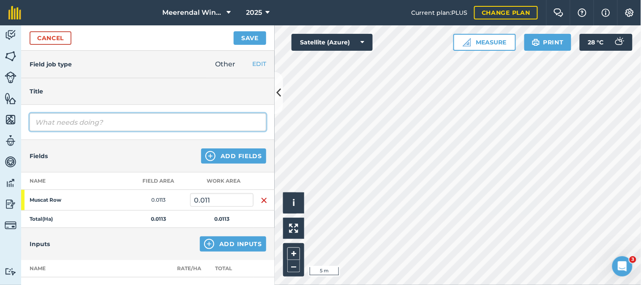
click at [61, 120] on input "text" at bounding box center [148, 122] width 237 height 18
type input "Budbreak"
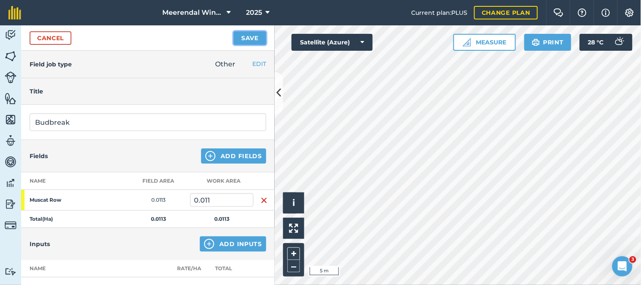
click at [250, 37] on button "Save" at bounding box center [250, 38] width 33 height 14
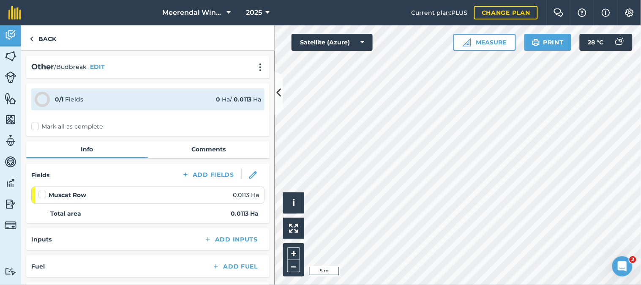
click at [44, 190] on label at bounding box center [43, 190] width 10 height 0
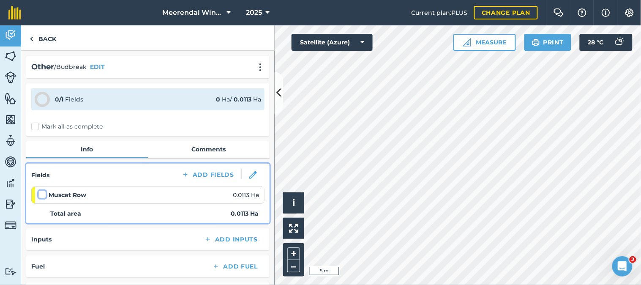
click at [44, 192] on input "checkbox" at bounding box center [40, 192] width 5 height 5
checkbox input "false"
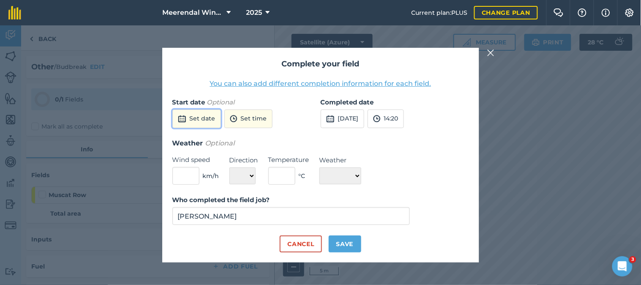
click at [203, 117] on button "Set date" at bounding box center [196, 118] width 49 height 19
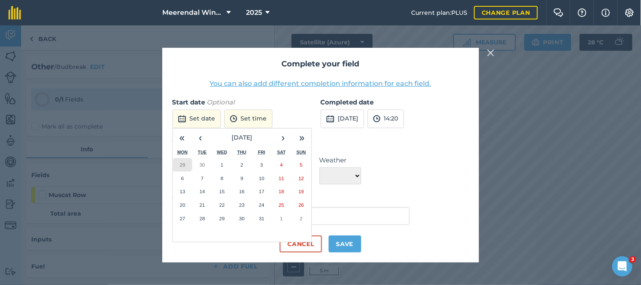
click at [184, 162] on abbr "29" at bounding box center [182, 164] width 5 height 5
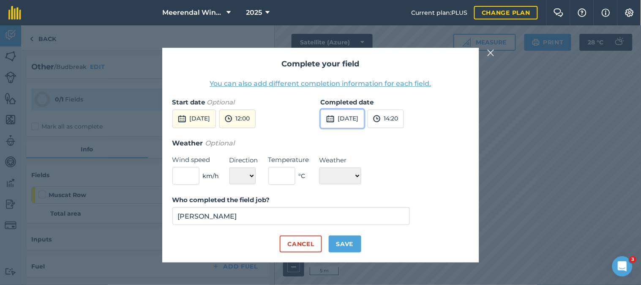
click at [364, 113] on button "[DATE]" at bounding box center [343, 118] width 44 height 19
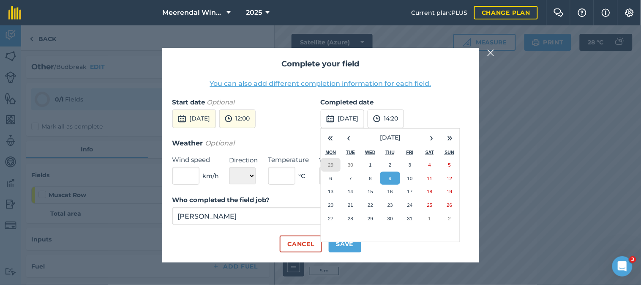
click at [330, 164] on abbr "29" at bounding box center [330, 164] width 5 height 5
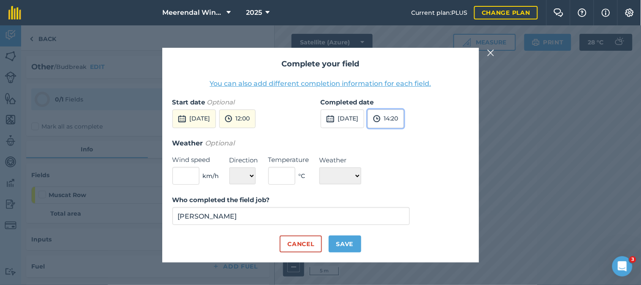
click at [404, 117] on button "14:20" at bounding box center [386, 118] width 36 height 19
click at [407, 153] on button "12:00" at bounding box center [388, 155] width 40 height 14
click at [345, 243] on button "Save" at bounding box center [345, 243] width 33 height 17
checkbox input "true"
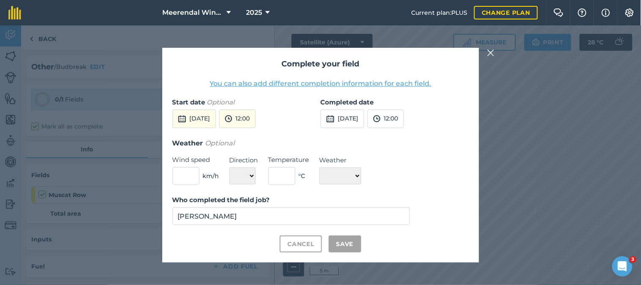
checkbox input "true"
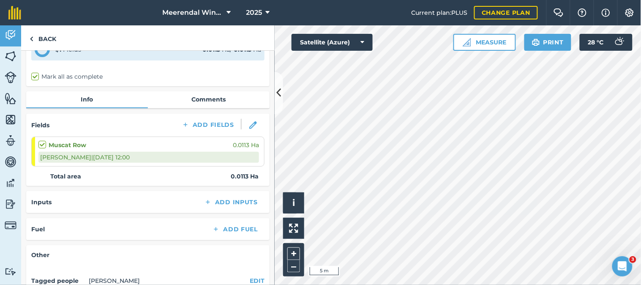
scroll to position [0, 0]
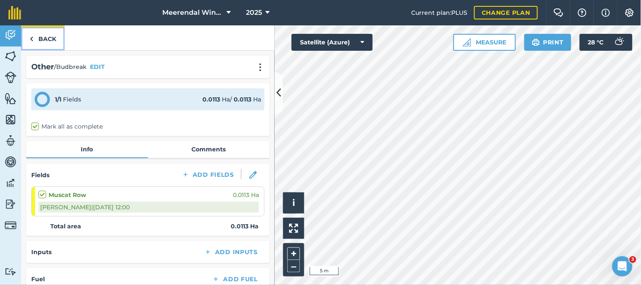
click at [49, 36] on link "Back" at bounding box center [43, 37] width 44 height 25
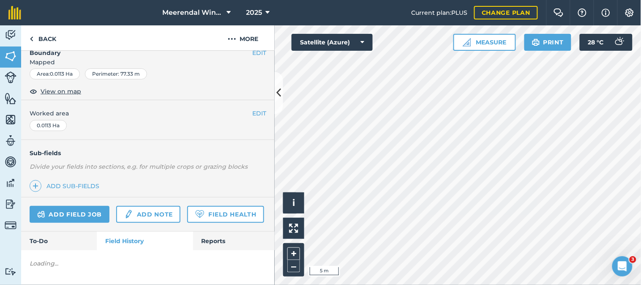
scroll to position [155, 0]
click at [128, 238] on link "Field History" at bounding box center [145, 241] width 96 height 19
click at [44, 239] on link "To-Do" at bounding box center [59, 241] width 76 height 19
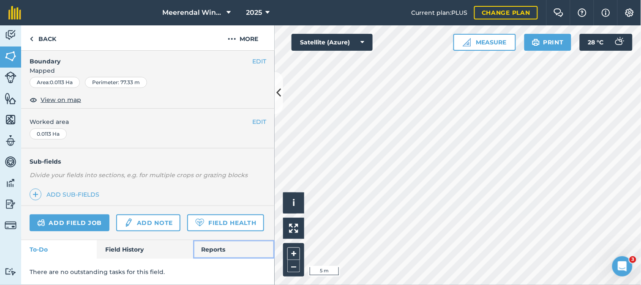
click at [218, 245] on link "Reports" at bounding box center [234, 249] width 82 height 19
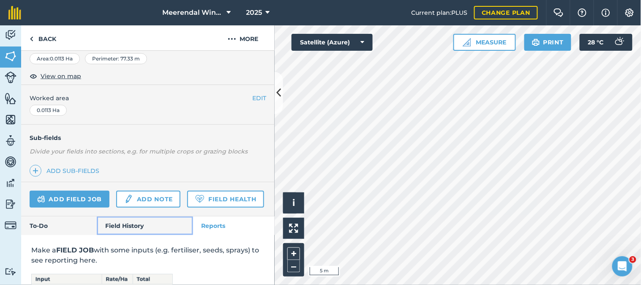
click at [133, 235] on link "Field History" at bounding box center [145, 225] width 96 height 19
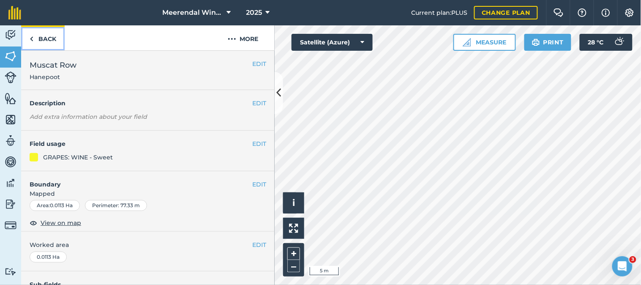
click at [37, 38] on link "Back" at bounding box center [43, 37] width 44 height 25
